Goal: Task Accomplishment & Management: Manage account settings

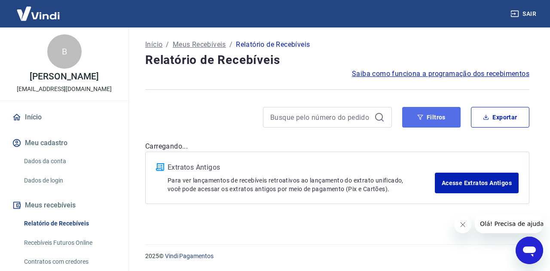
click at [414, 120] on button "Filtros" at bounding box center [431, 117] width 58 height 21
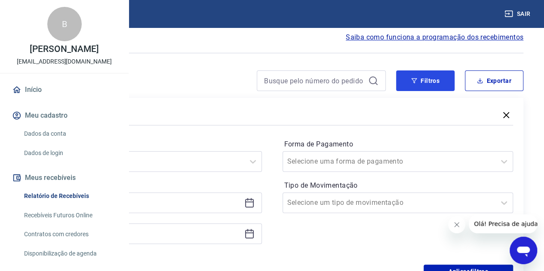
scroll to position [86, 0]
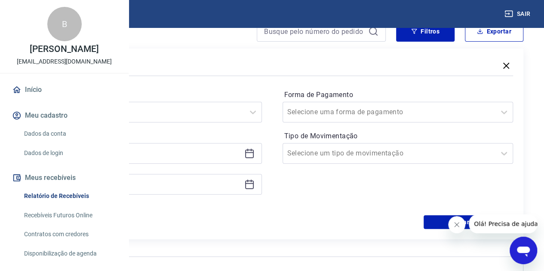
click at [254, 153] on icon at bounding box center [249, 153] width 10 height 10
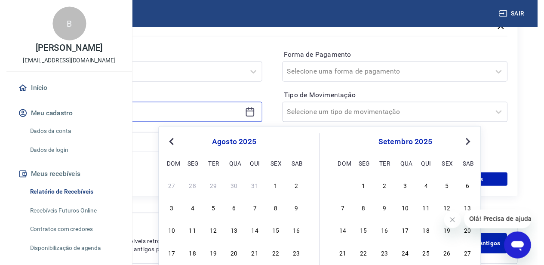
scroll to position [170, 0]
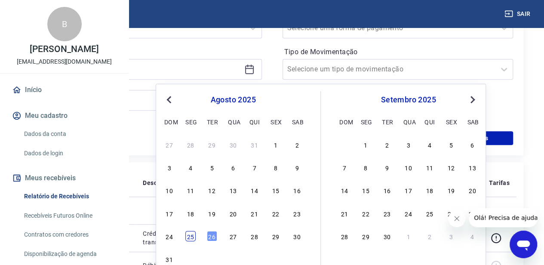
click at [192, 238] on div "25" at bounding box center [190, 236] width 10 height 10
type input "[DATE]"
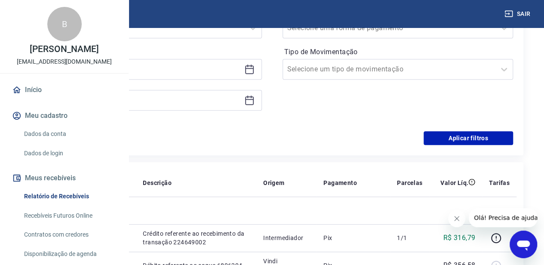
click at [254, 101] on icon at bounding box center [249, 100] width 10 height 10
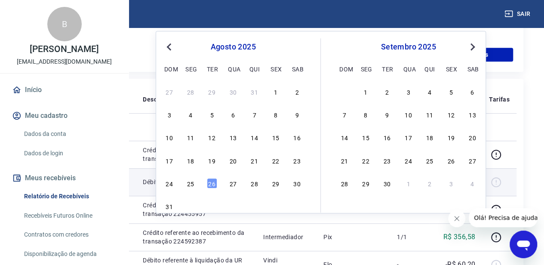
scroll to position [256, 0]
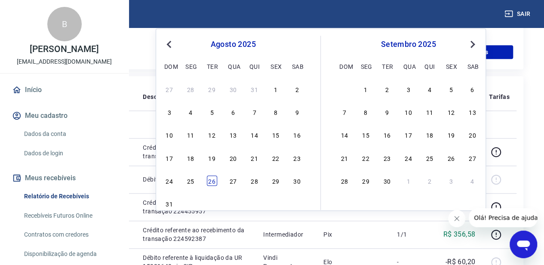
click at [214, 182] on div "26" at bounding box center [212, 180] width 10 height 10
type input "[DATE]"
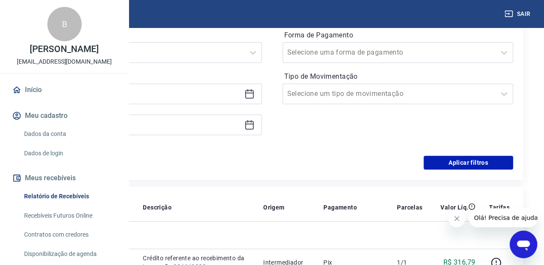
scroll to position [127, 0]
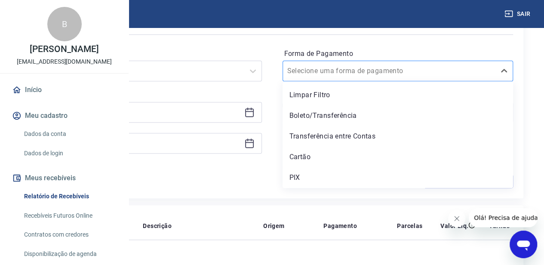
click at [411, 65] on div at bounding box center [389, 71] width 204 height 12
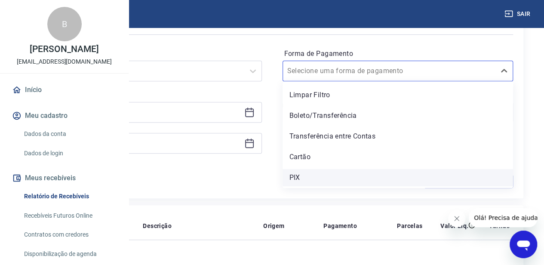
click at [356, 177] on div "PIX" at bounding box center [397, 177] width 231 height 17
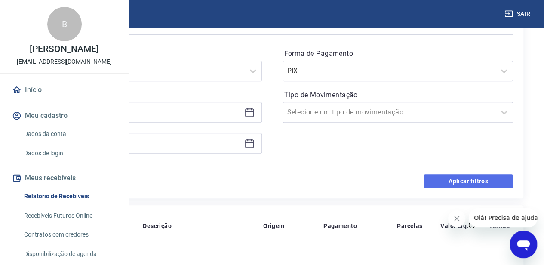
click at [458, 182] on button "Aplicar filtros" at bounding box center [467, 181] width 89 height 14
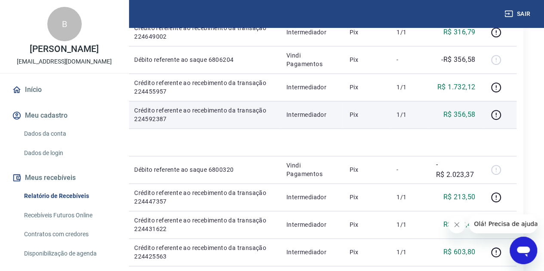
scroll to position [215, 0]
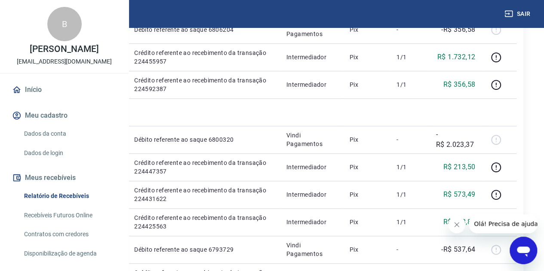
click at [458, 226] on icon "Fechar mensagem da empresa" at bounding box center [456, 225] width 4 height 4
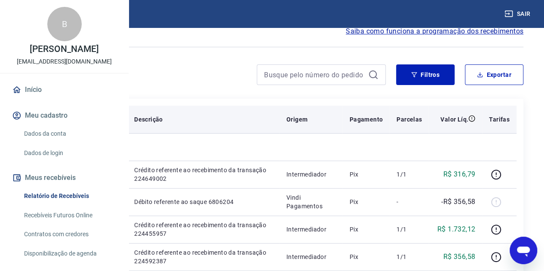
scroll to position [0, 0]
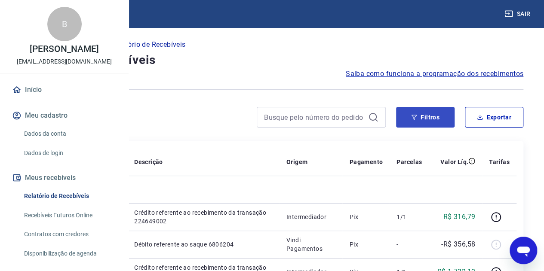
click at [435, 119] on button "Filtros" at bounding box center [425, 117] width 58 height 21
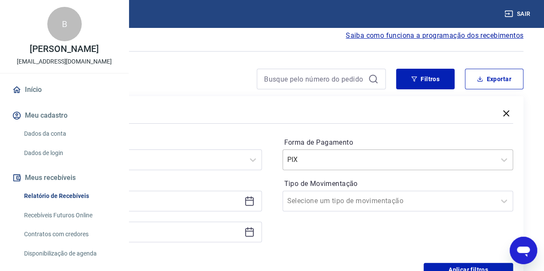
click at [402, 170] on div "PIX" at bounding box center [397, 160] width 231 height 21
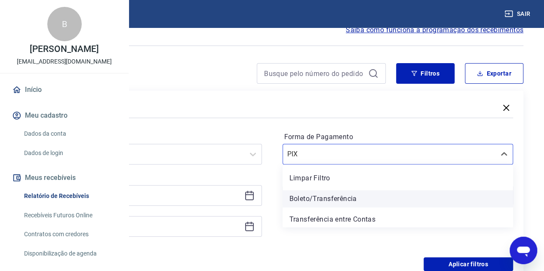
scroll to position [44, 0]
click at [369, 198] on div "Boleto/Transferência" at bounding box center [397, 198] width 231 height 17
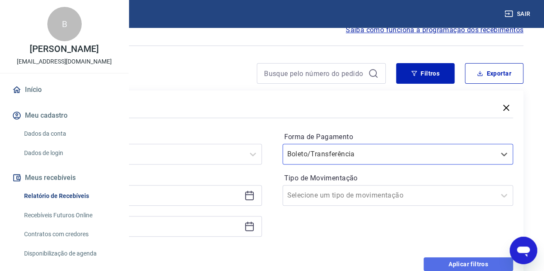
click at [443, 262] on button "Aplicar filtros" at bounding box center [467, 264] width 89 height 14
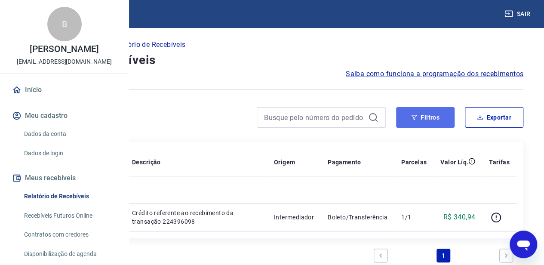
click at [406, 118] on button "Filtros" at bounding box center [425, 117] width 58 height 21
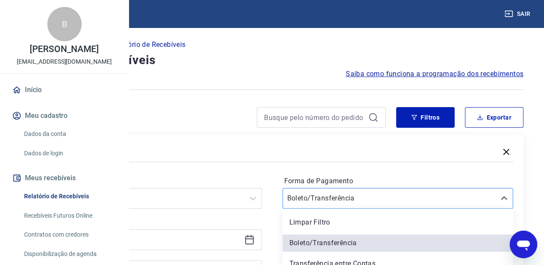
scroll to position [44, 0]
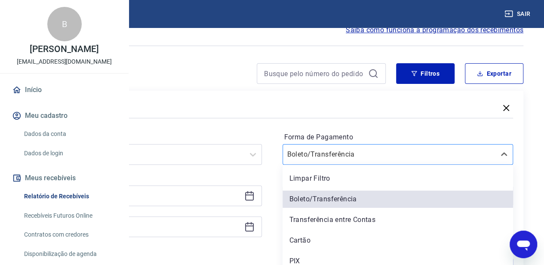
click at [370, 165] on div "option Boleto/Transferência selected, 2 of 5. 5 results available. Use Up and D…" at bounding box center [397, 154] width 231 height 21
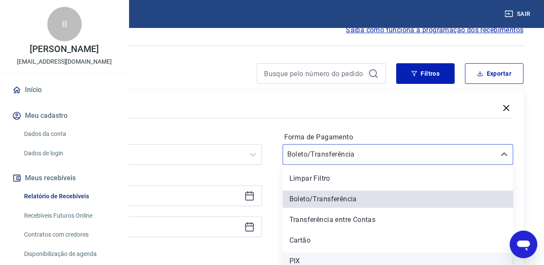
click at [361, 255] on div "PIX" at bounding box center [397, 260] width 231 height 17
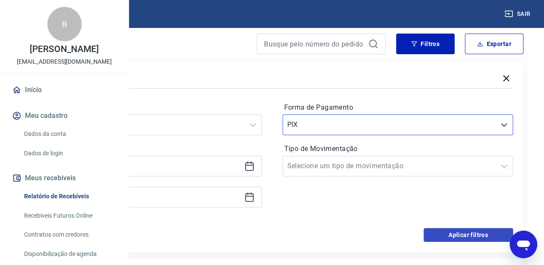
scroll to position [87, 0]
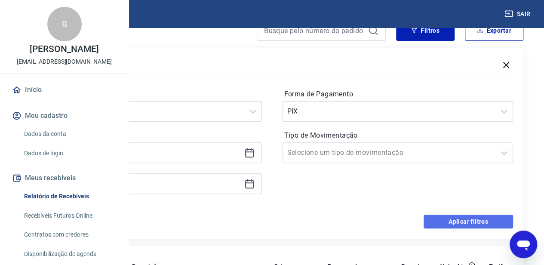
click at [441, 221] on button "Aplicar filtros" at bounding box center [467, 221] width 89 height 14
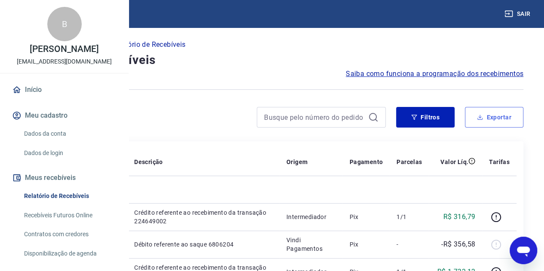
click at [475, 121] on button "Exportar" at bounding box center [494, 117] width 58 height 21
type input "[DATE]"
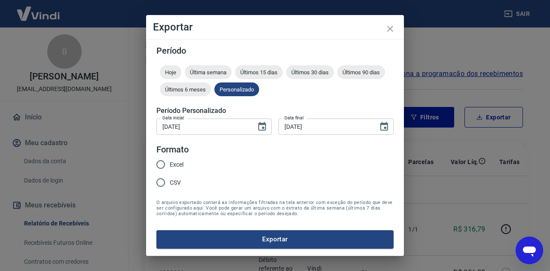
click at [172, 161] on span "Excel" at bounding box center [177, 164] width 14 height 9
click at [170, 161] on input "Excel" at bounding box center [161, 165] width 18 height 18
radio input "true"
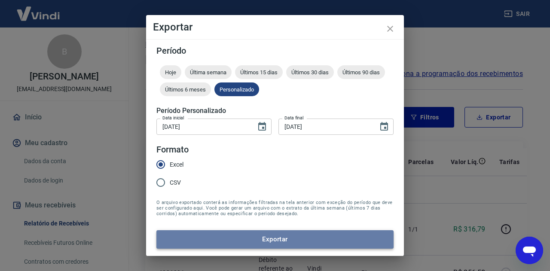
click at [197, 239] on button "Exportar" at bounding box center [274, 239] width 237 height 18
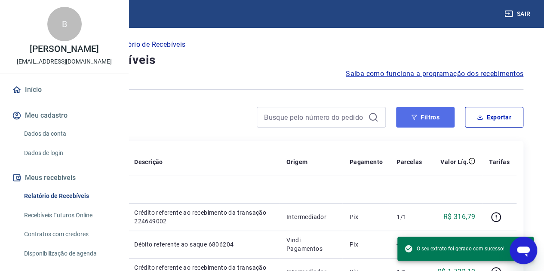
click at [425, 113] on button "Filtros" at bounding box center [425, 117] width 58 height 21
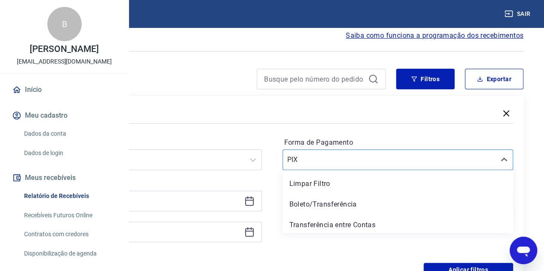
click at [356, 170] on div "option Limpar Filtro focused, 1 of 5. 5 results available. Use Up and Down to c…" at bounding box center [397, 160] width 231 height 21
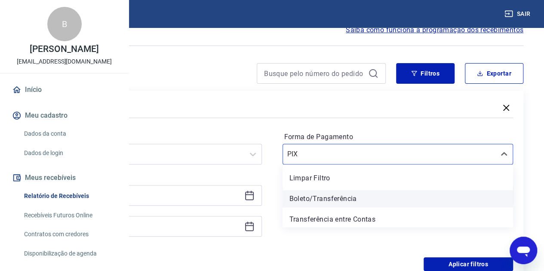
scroll to position [44, 0]
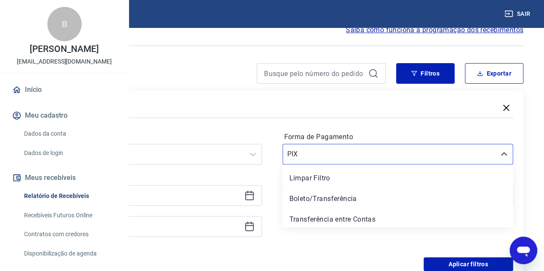
drag, startPoint x: 365, startPoint y: 197, endPoint x: 380, endPoint y: 205, distance: 16.5
click at [366, 197] on div "Boleto/Transferência" at bounding box center [397, 198] width 231 height 17
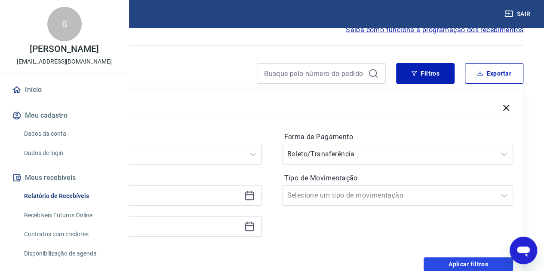
drag, startPoint x: 440, startPoint y: 260, endPoint x: 436, endPoint y: 254, distance: 7.3
click at [440, 260] on button "Aplicar filtros" at bounding box center [467, 264] width 89 height 14
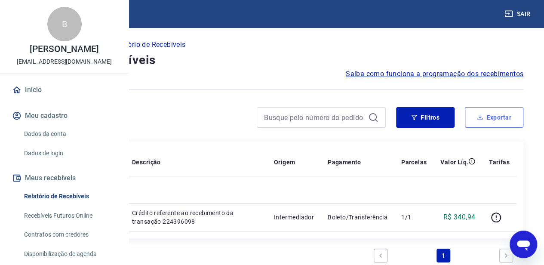
click at [497, 112] on button "Exportar" at bounding box center [494, 117] width 58 height 21
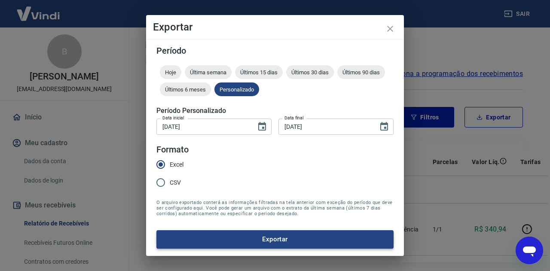
click at [223, 238] on button "Exportar" at bounding box center [274, 239] width 237 height 18
